Goal: Book appointment/travel/reservation

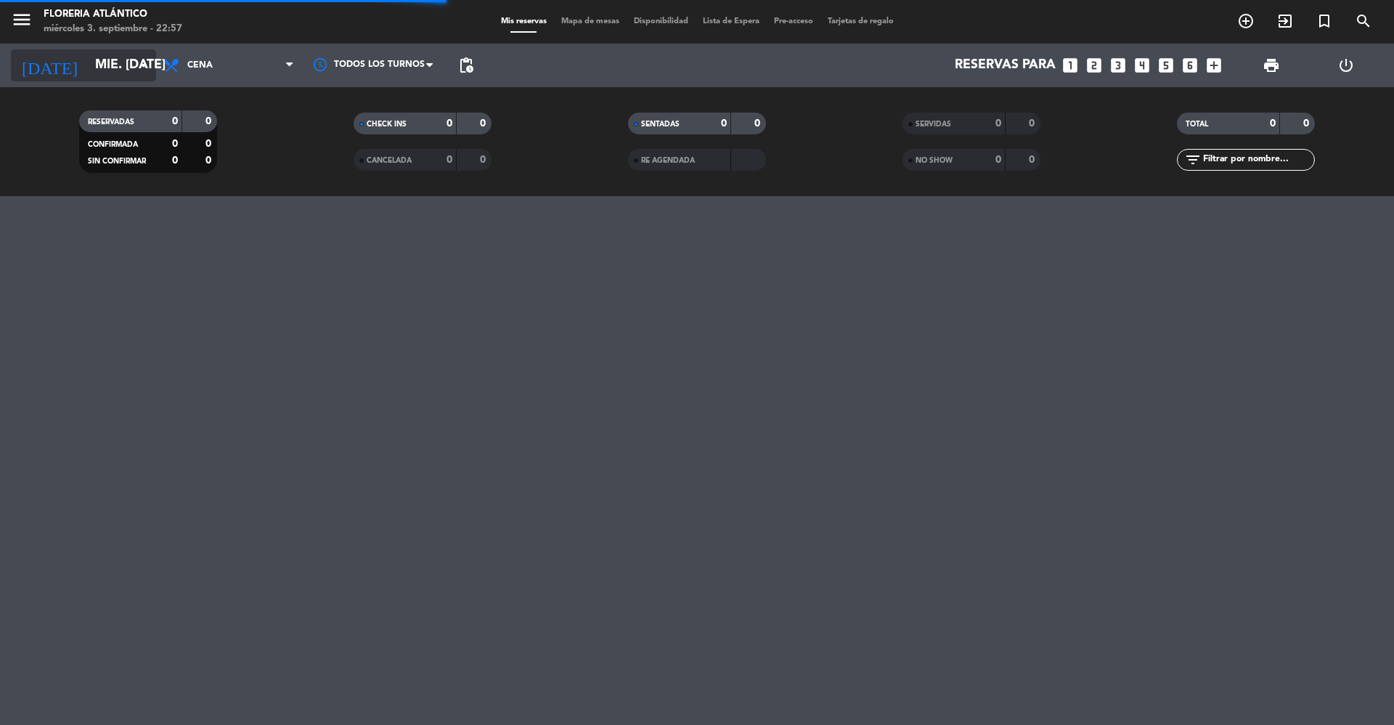
click at [135, 67] on icon "arrow_drop_down" at bounding box center [143, 65] width 17 height 17
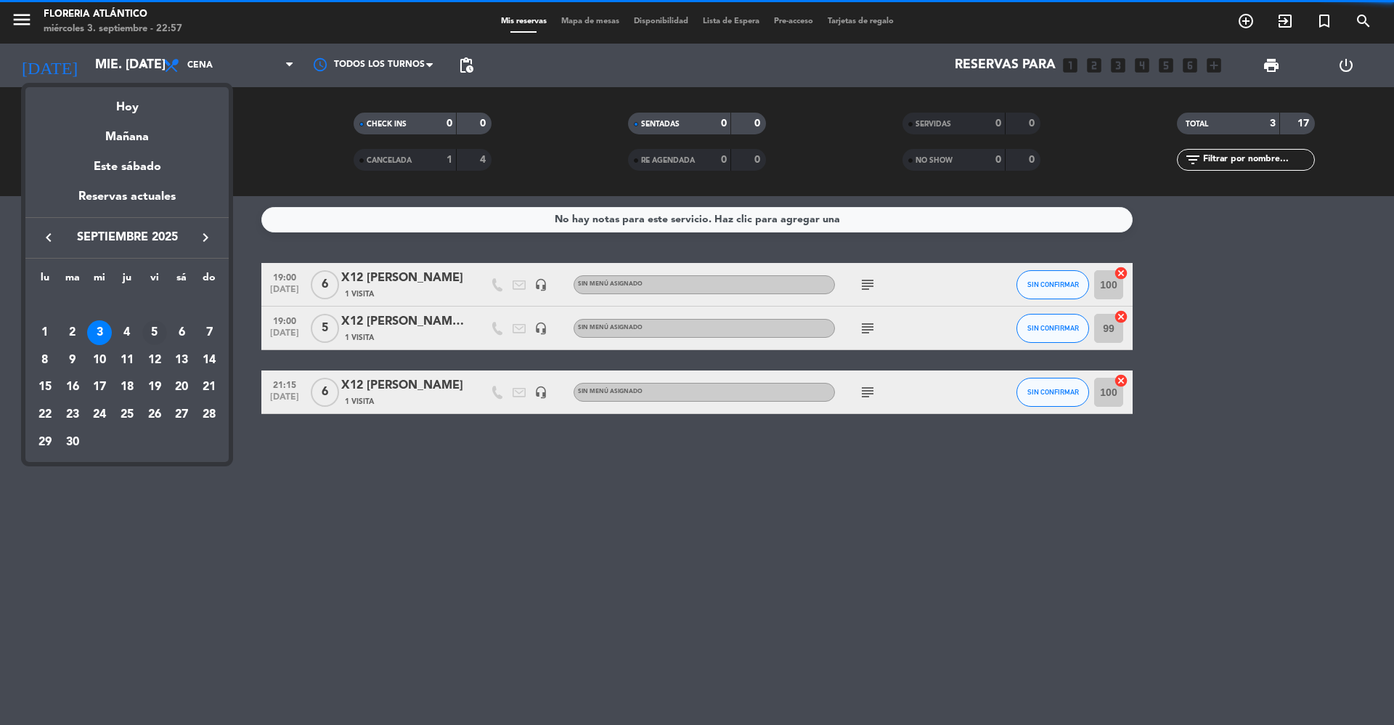
click at [155, 333] on div "5" at bounding box center [154, 332] width 25 height 25
type input "vie. [DATE]"
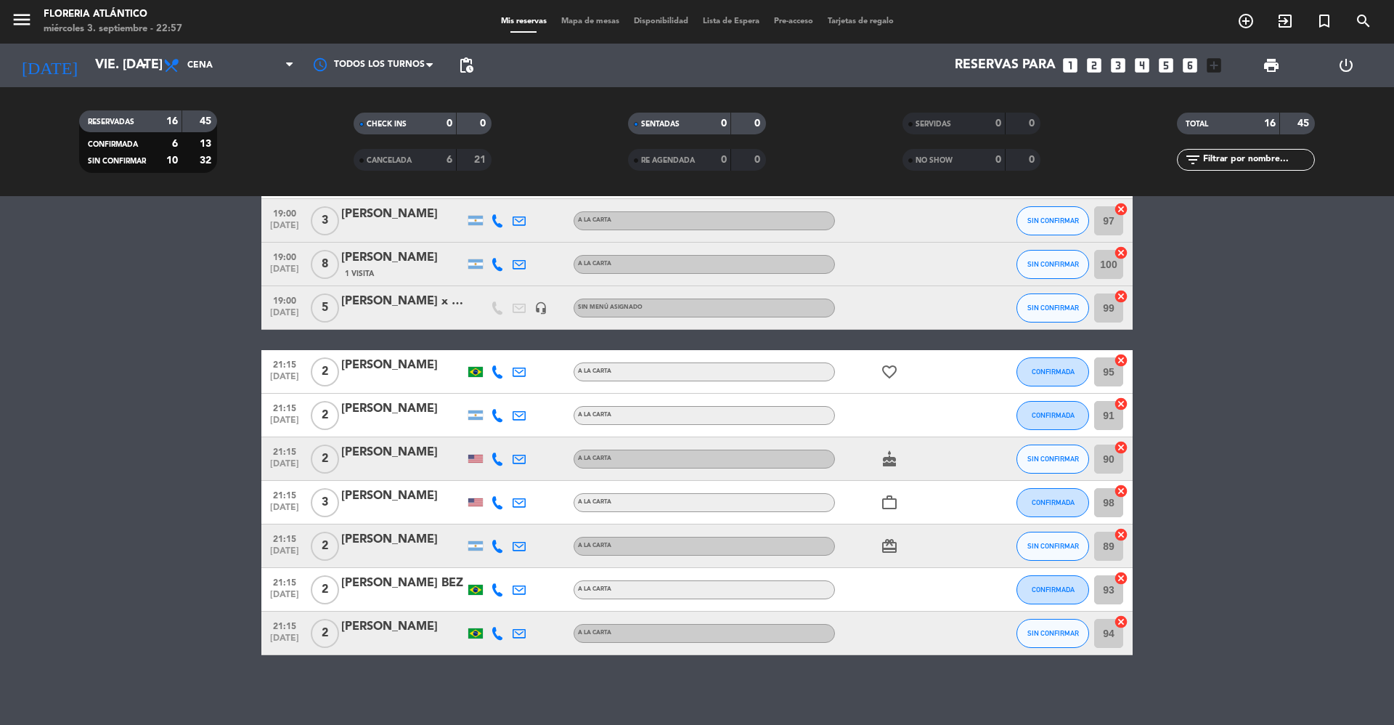
scroll to position [327, 0]
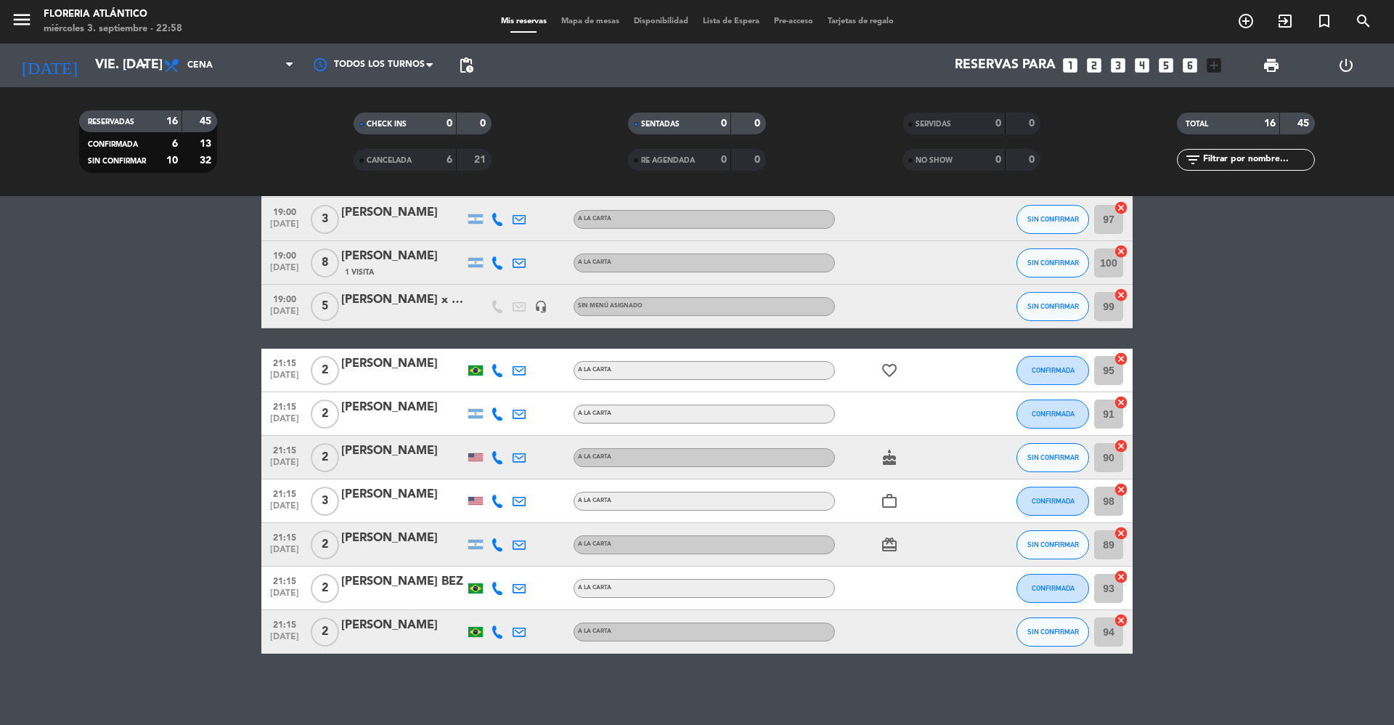
click at [581, 22] on span "Mapa de mesas" at bounding box center [590, 21] width 73 height 8
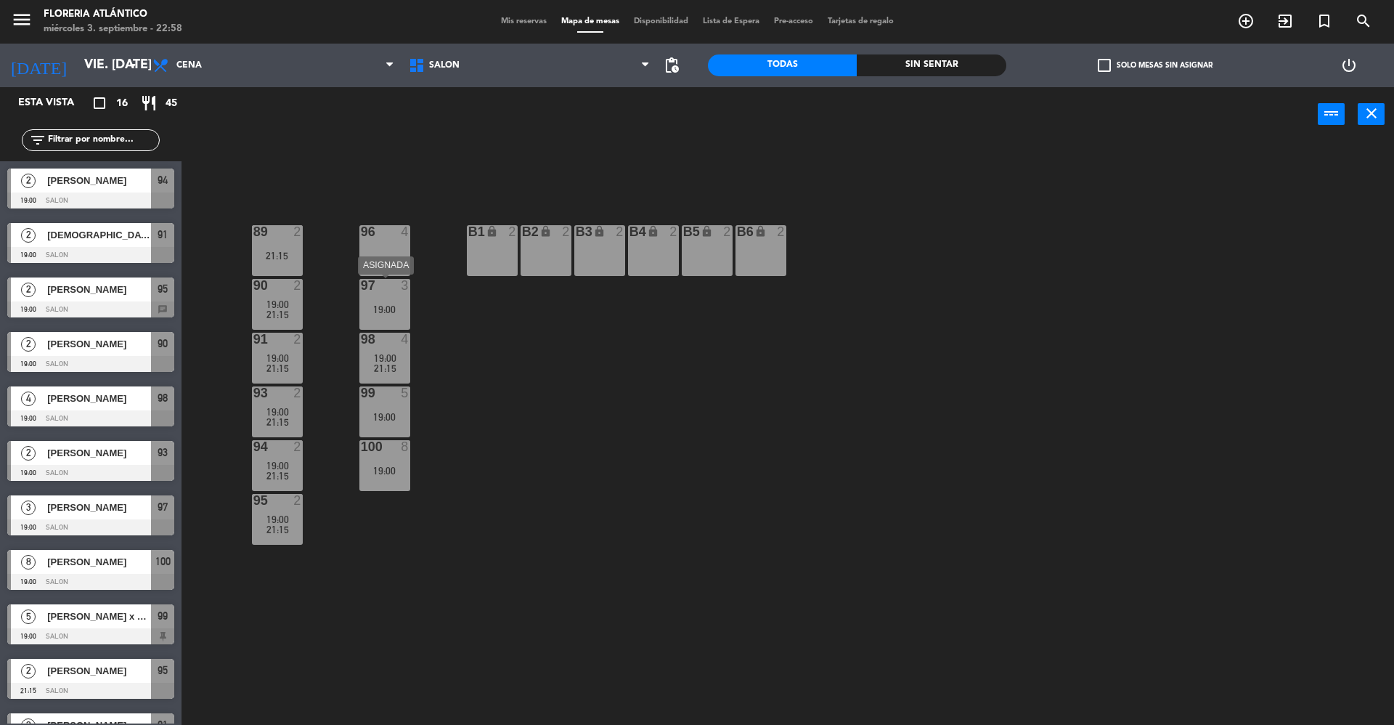
click at [408, 314] on div "19:00" at bounding box center [384, 309] width 51 height 10
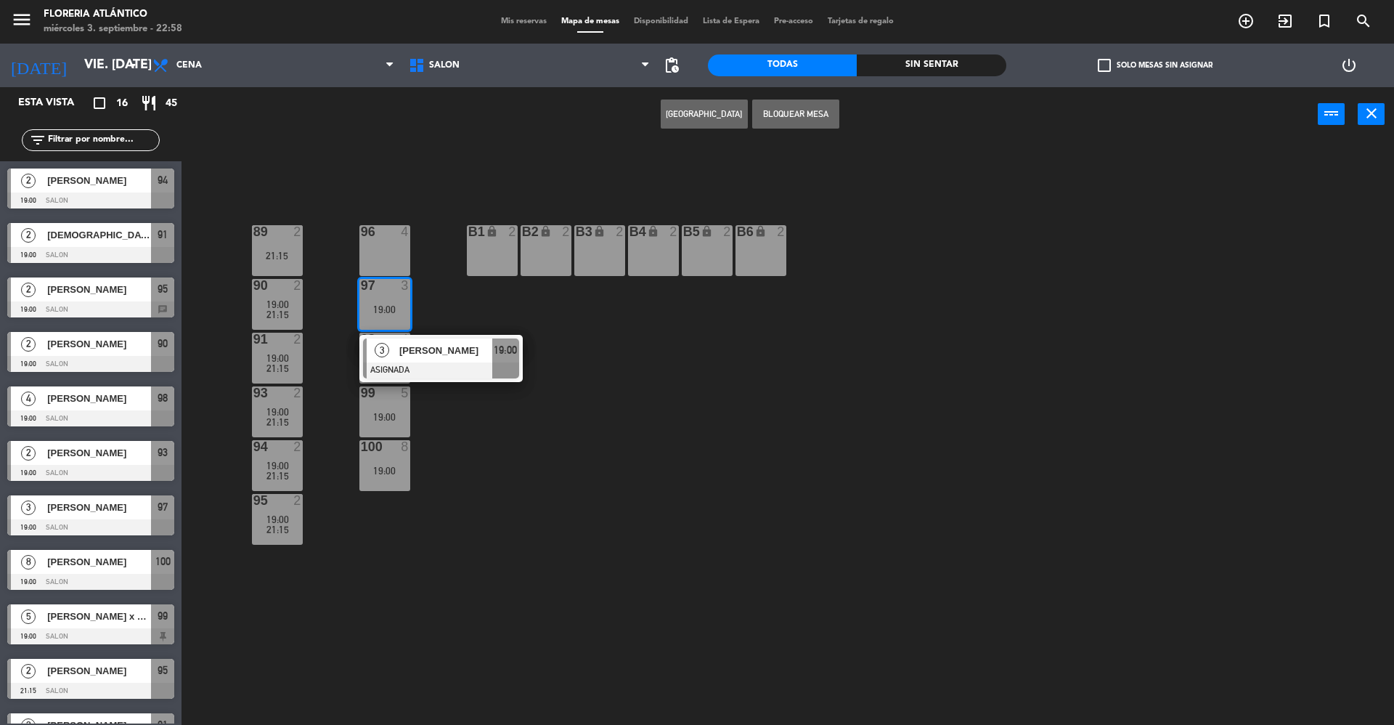
click at [709, 492] on div "89 2 21:15 96 4 B1 lock 2 B2 lock 2 B3 lock 2 B4 lock 2 B5 lock 2 B6 lock 2 90 …" at bounding box center [794, 436] width 1199 height 583
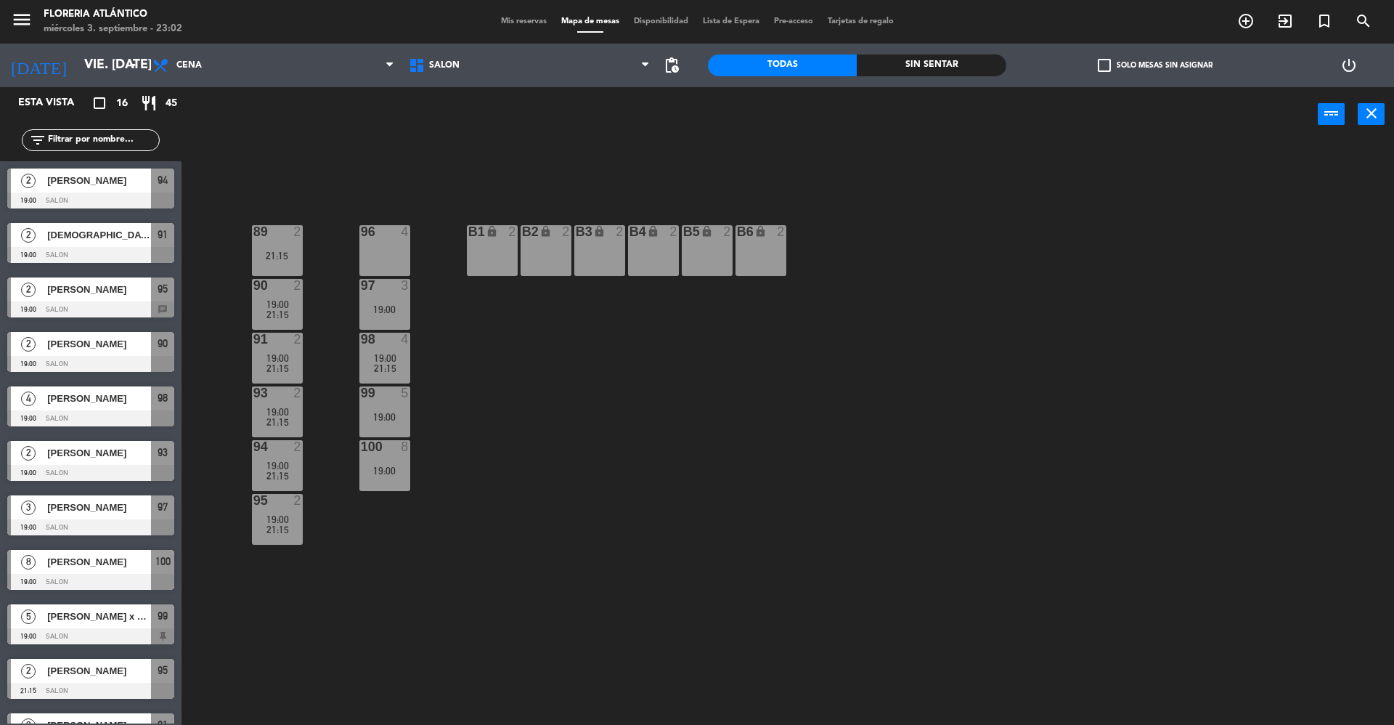
click at [514, 15] on div "Mis reservas Mapa de mesas Disponibilidad Lista de Espera Pre-acceso Tarjetas d…" at bounding box center [697, 21] width 407 height 13
click at [517, 22] on span "Mis reservas" at bounding box center [524, 21] width 60 height 8
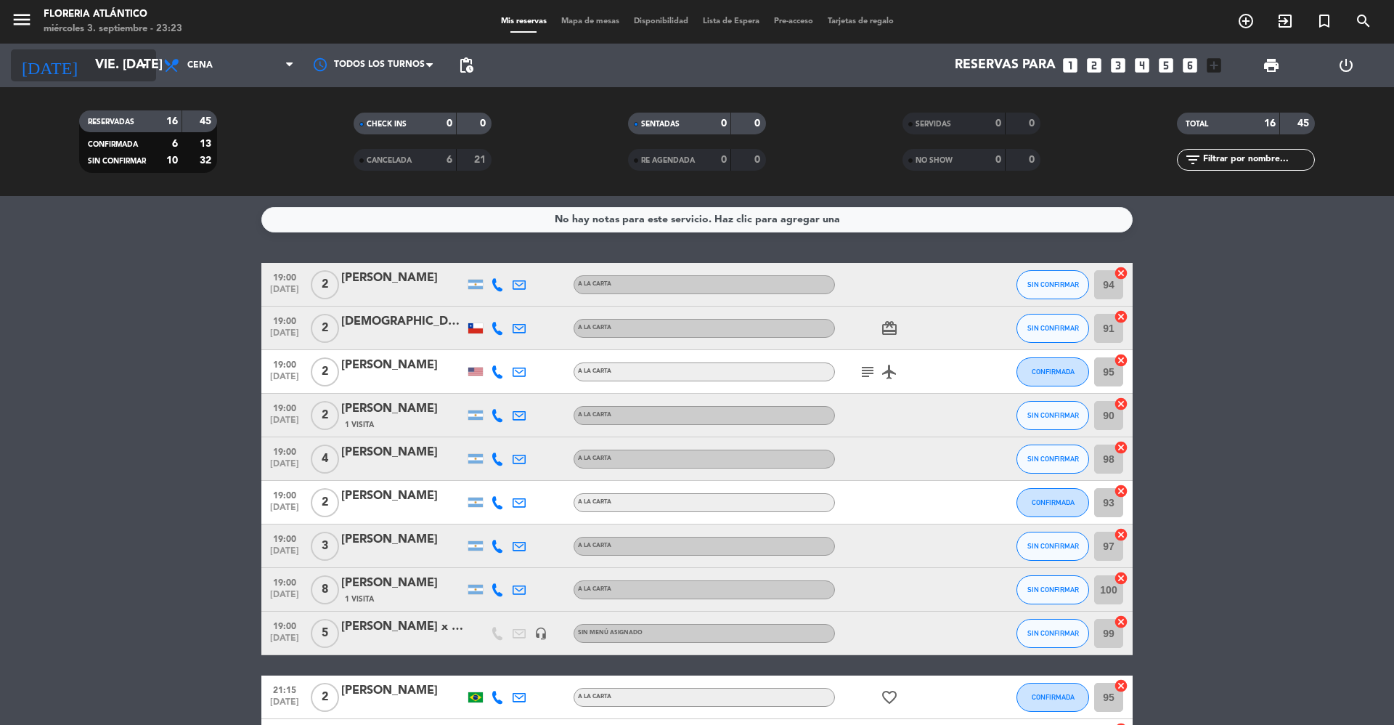
click at [88, 62] on input "vie. [DATE]" at bounding box center [172, 65] width 168 height 29
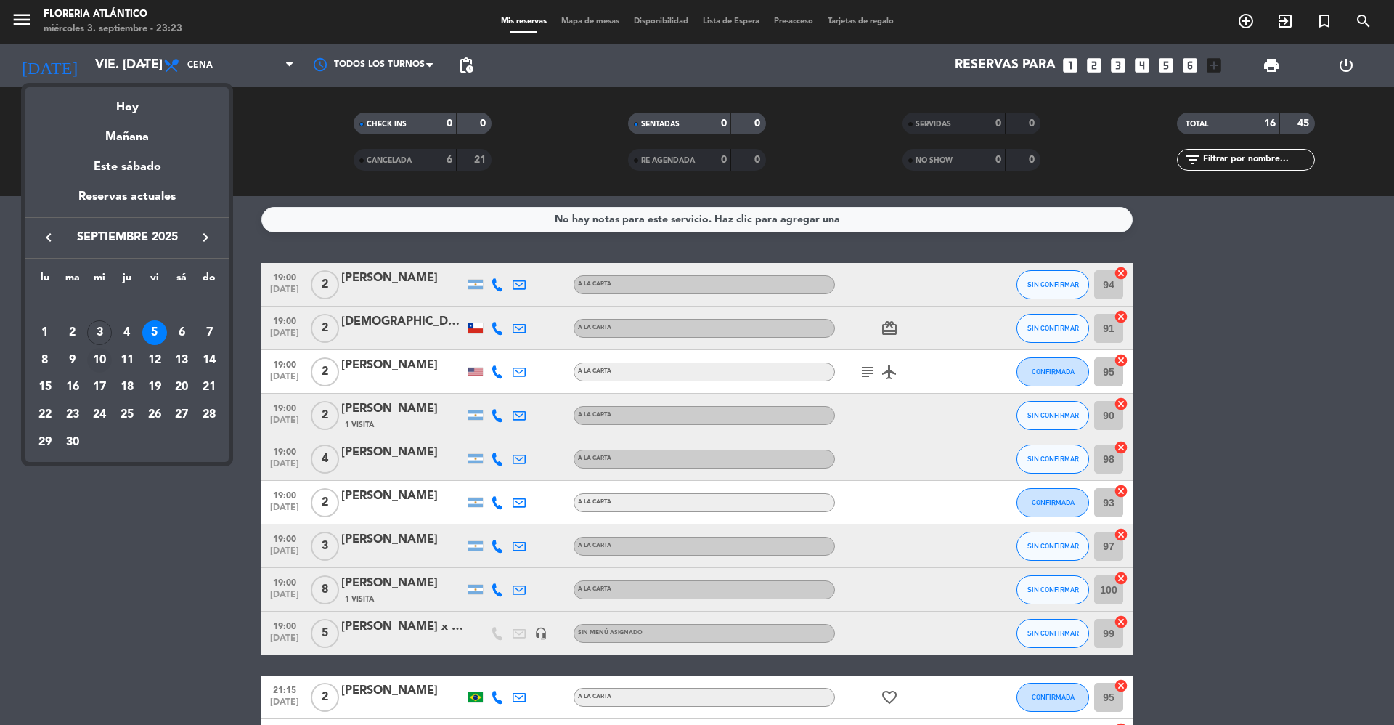
click at [103, 361] on div "10" at bounding box center [99, 360] width 25 height 25
type input "mié. [DATE]"
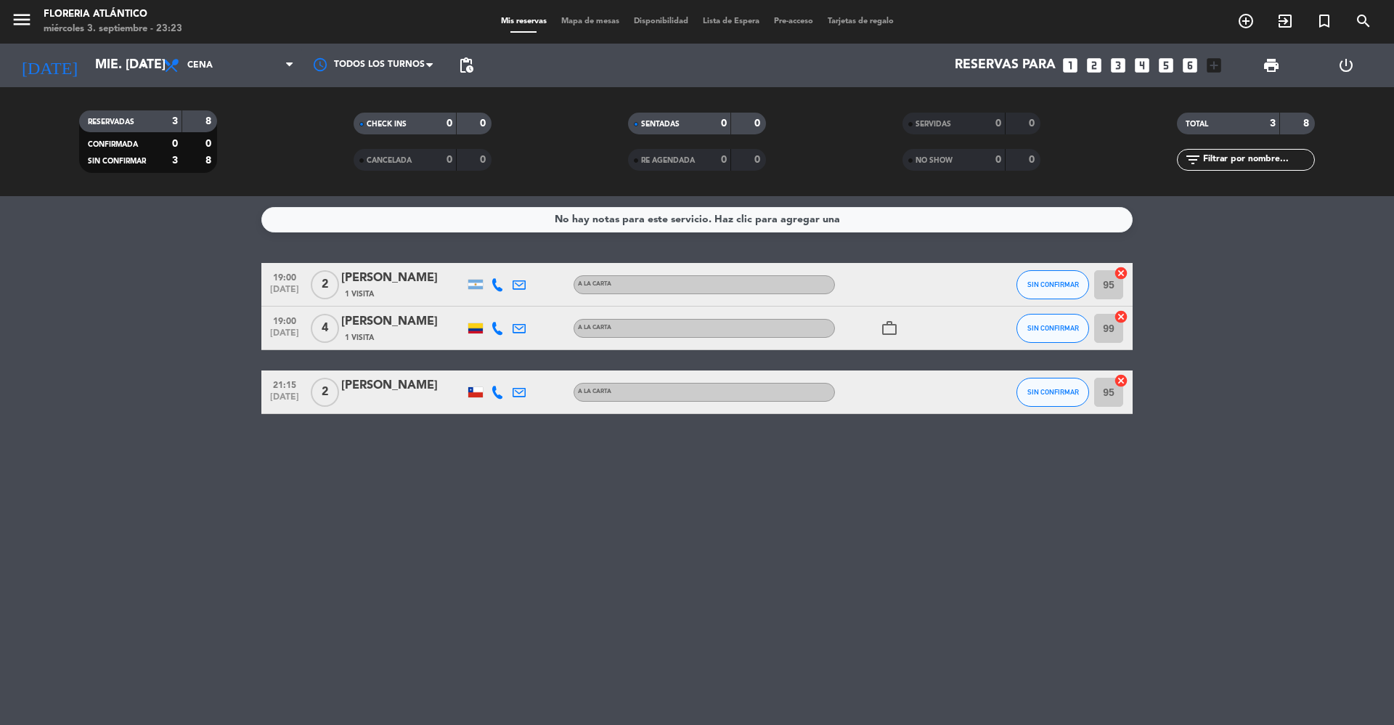
click at [565, 23] on span "Mapa de mesas" at bounding box center [590, 21] width 73 height 8
